Goal: Communication & Community: Answer question/provide support

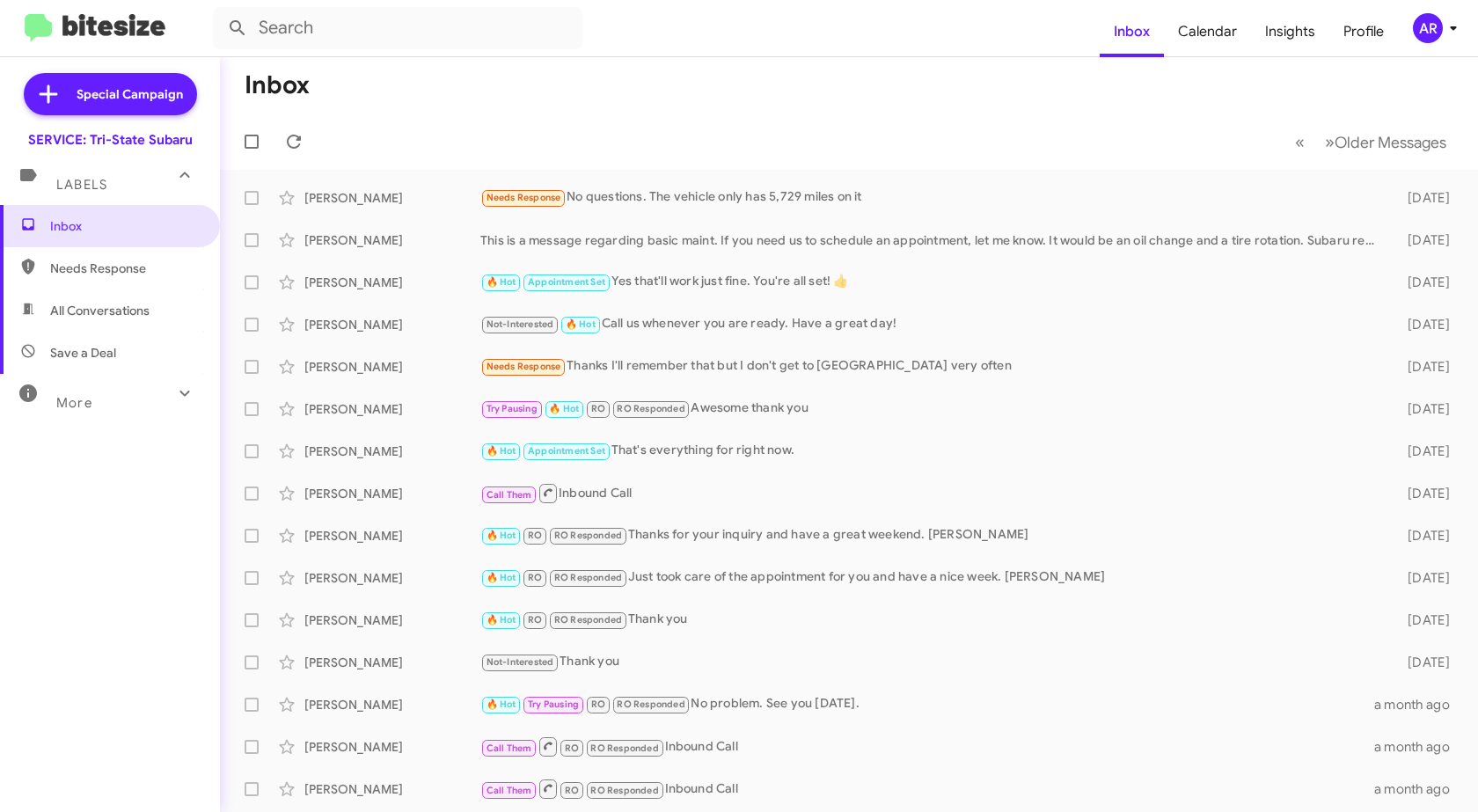
click at [81, 264] on span "Needs Response" at bounding box center [125, 268] width 149 height 18
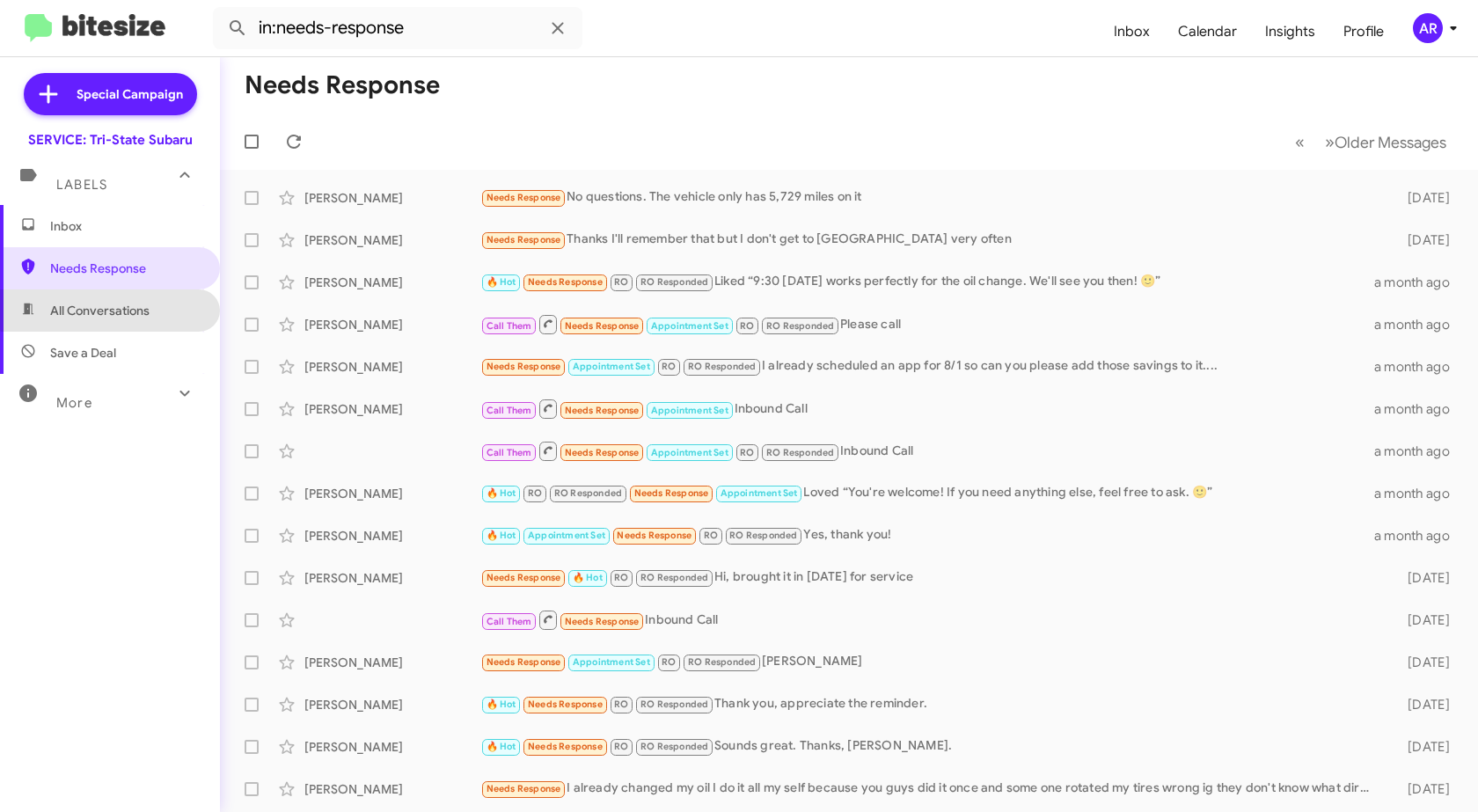
click at [121, 304] on span "All Conversations" at bounding box center [100, 310] width 99 height 18
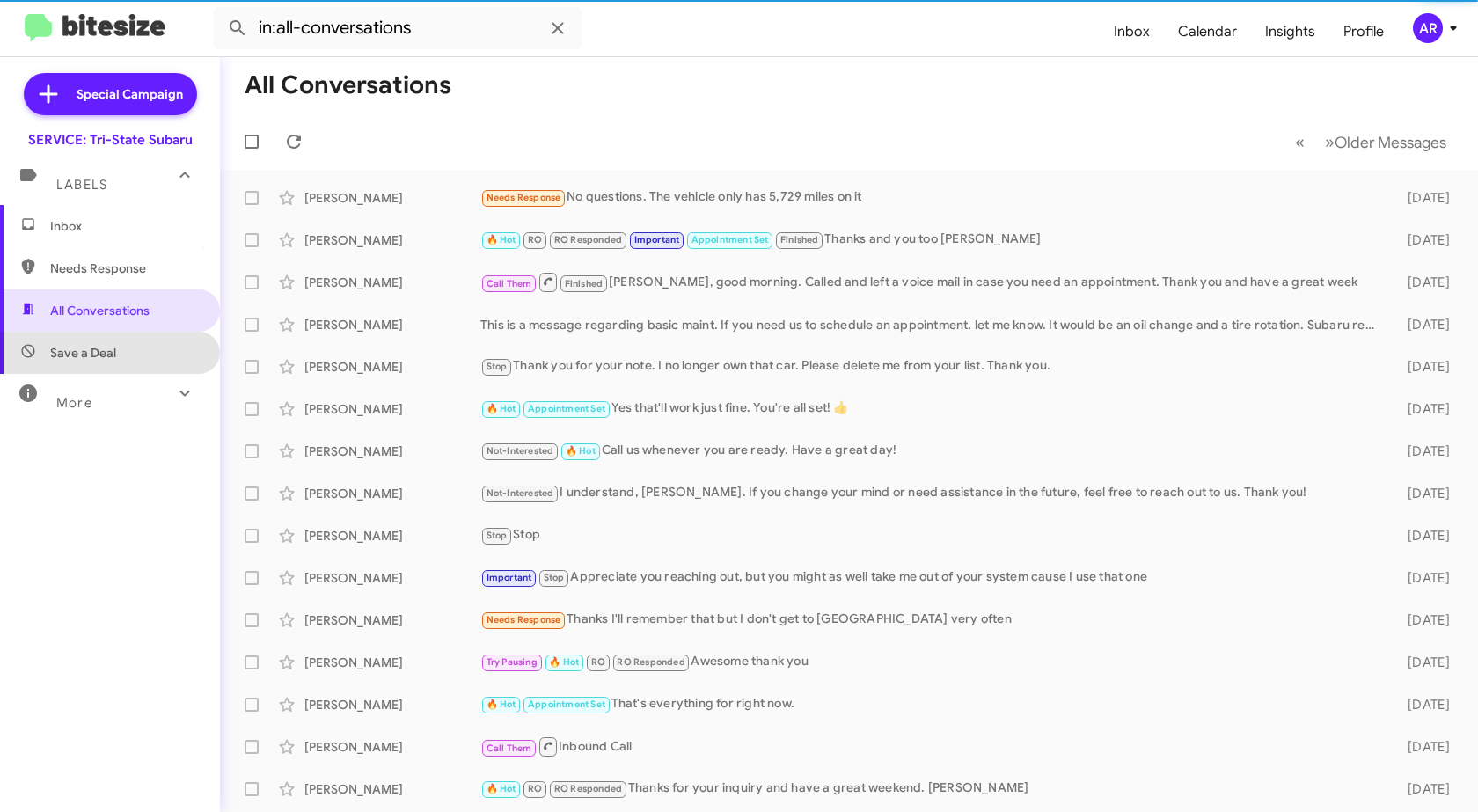
click at [116, 350] on span "Save a Deal" at bounding box center [110, 352] width 219 height 42
type input "in:not-interested"
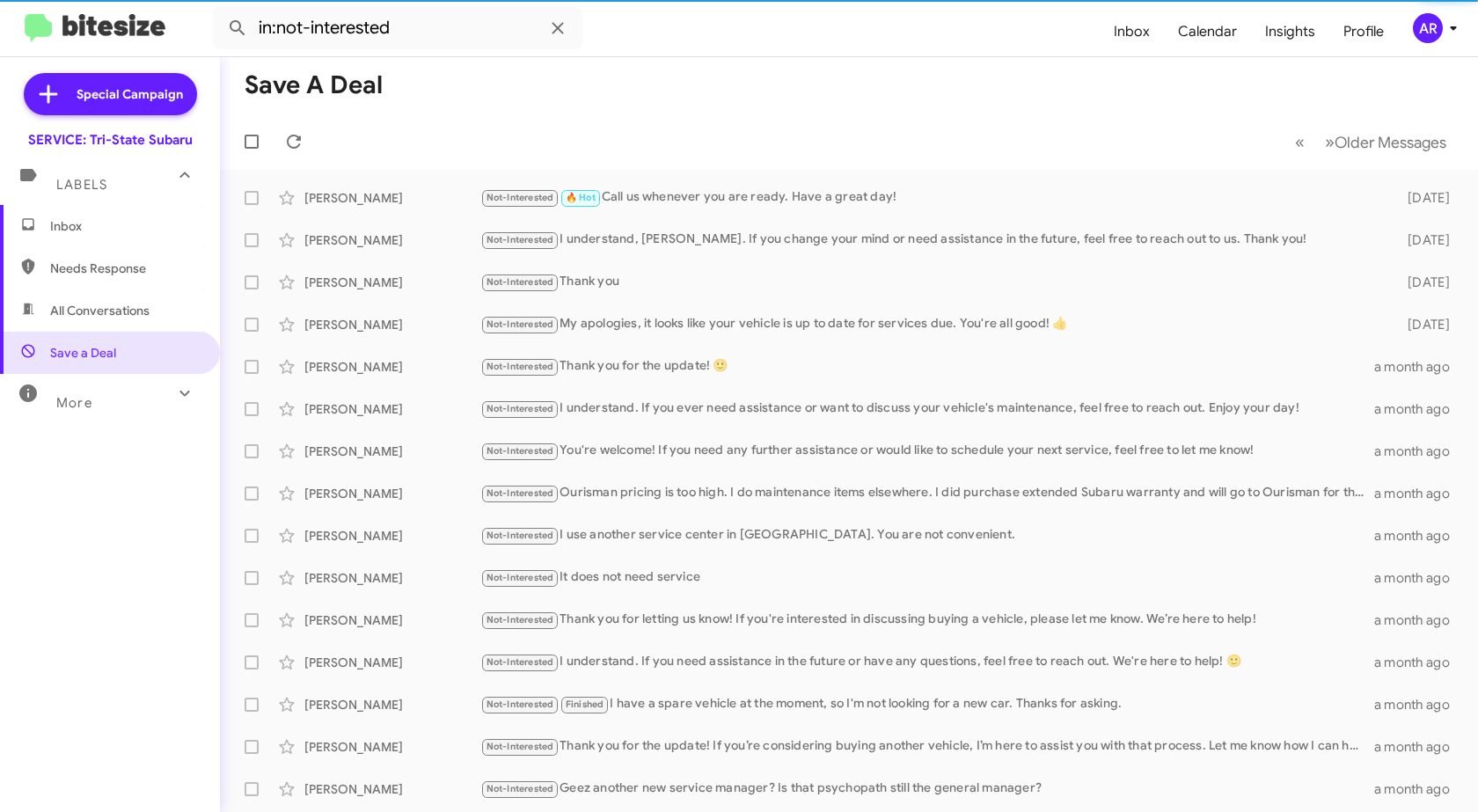
click at [106, 405] on div "More" at bounding box center [93, 395] width 157 height 32
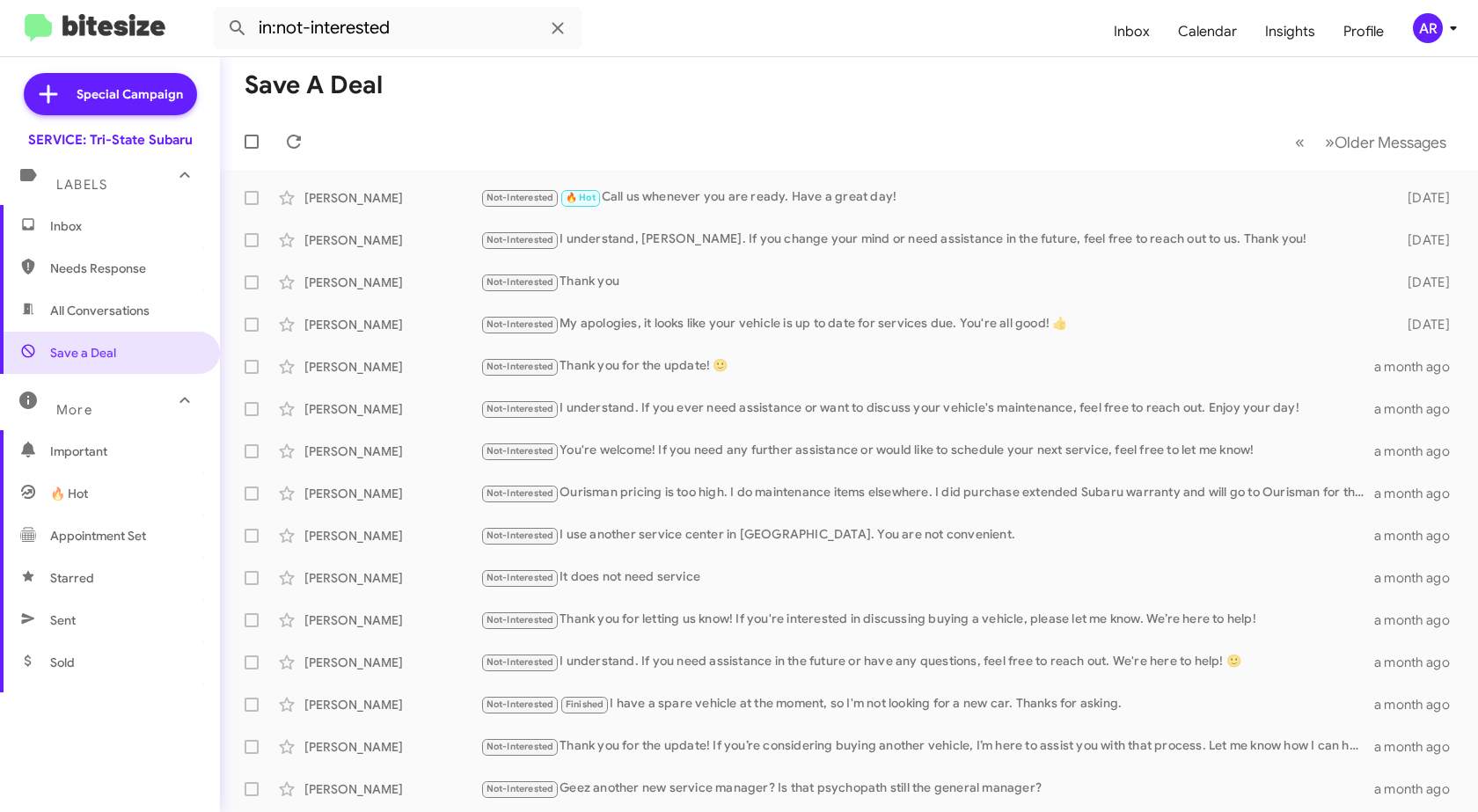
click at [105, 228] on span "Inbox" at bounding box center [125, 227] width 149 height 18
